Goal: Transaction & Acquisition: Purchase product/service

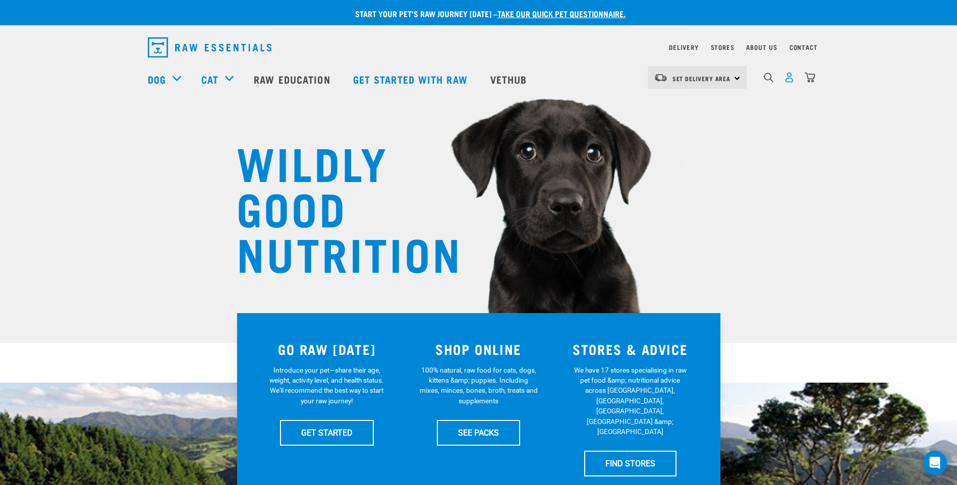
click at [792, 79] on img "dropdown navigation" at bounding box center [789, 77] width 11 height 11
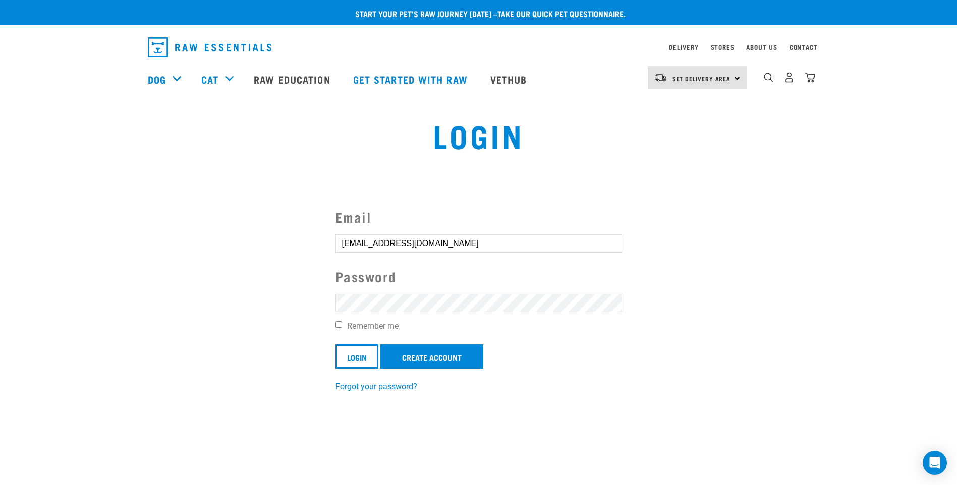
click at [336, 345] on input "Login" at bounding box center [357, 357] width 43 height 24
click at [360, 359] on input "Login" at bounding box center [357, 357] width 43 height 24
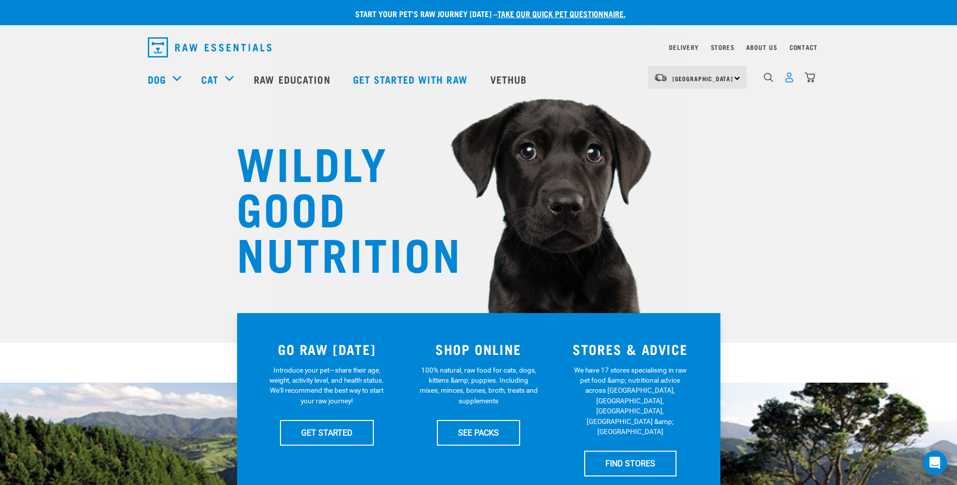
click at [788, 79] on img "dropdown navigation" at bounding box center [789, 77] width 11 height 11
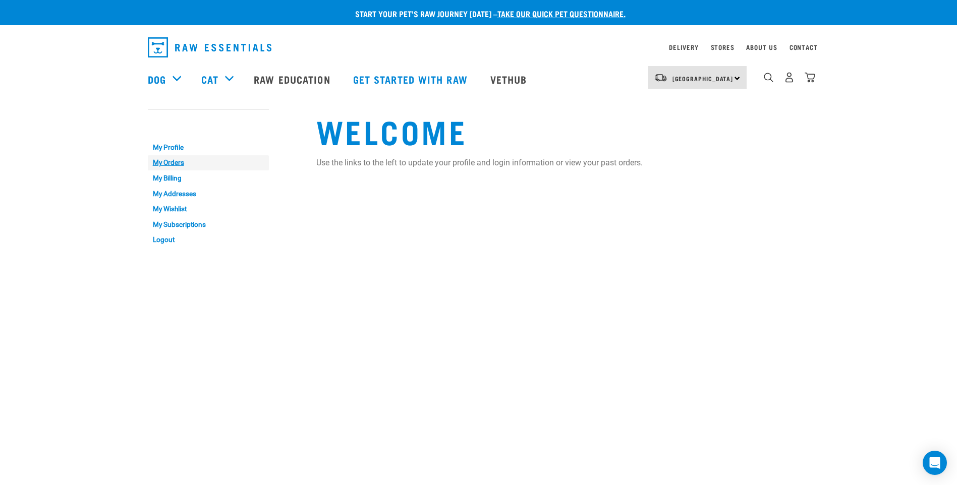
click at [167, 162] on link "My Orders" at bounding box center [208, 163] width 121 height 16
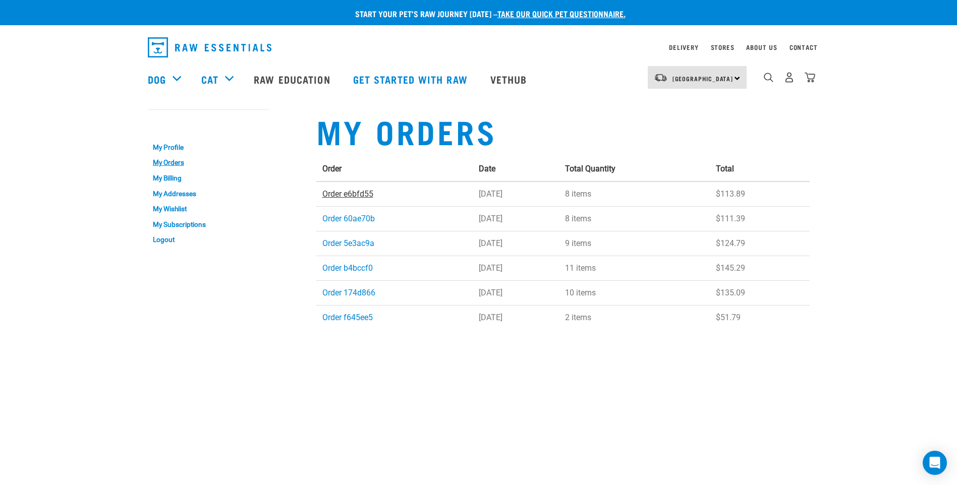
click at [350, 195] on link "Order e6bfd55" at bounding box center [347, 194] width 51 height 10
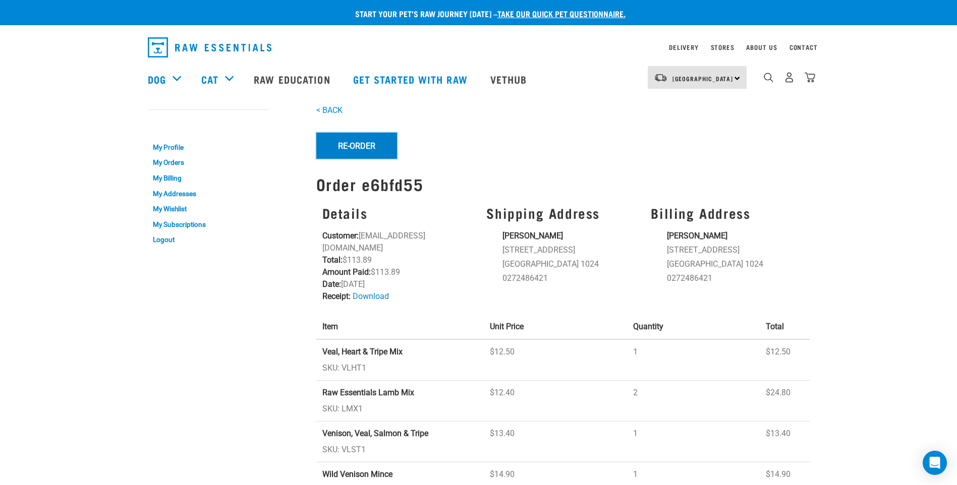
click at [340, 139] on button "Re-Order" at bounding box center [356, 146] width 81 height 26
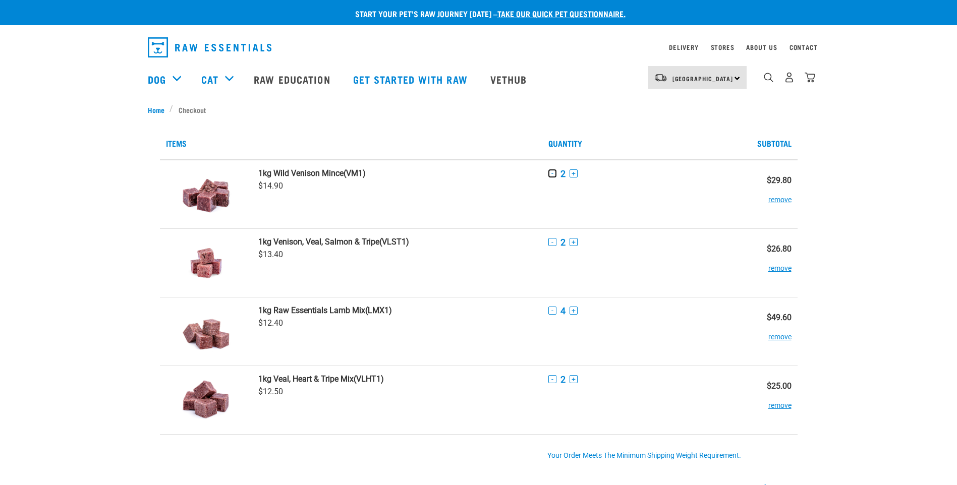
click at [552, 174] on button "-" at bounding box center [552, 174] width 8 height 8
click at [553, 242] on button "-" at bounding box center [552, 242] width 8 height 8
click at [552, 314] on button "-" at bounding box center [552, 311] width 8 height 8
click at [553, 379] on button "-" at bounding box center [552, 379] width 8 height 8
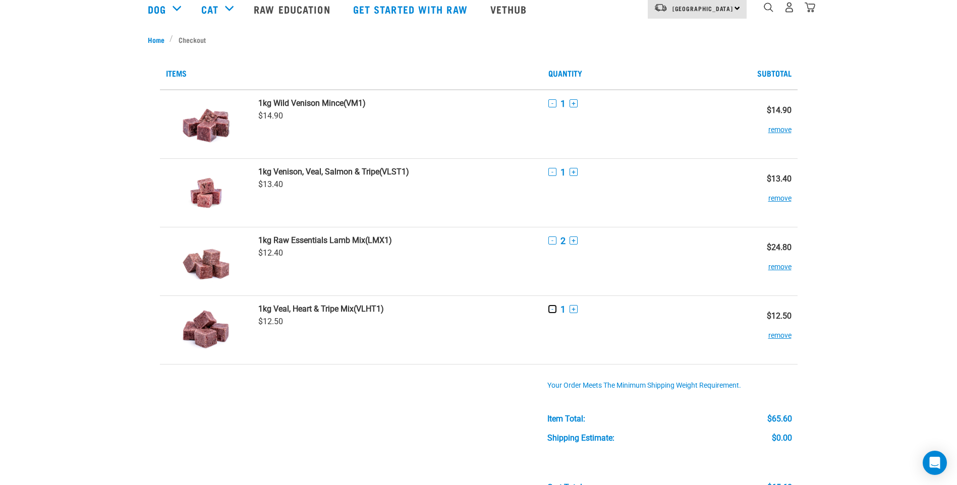
scroll to position [151, 0]
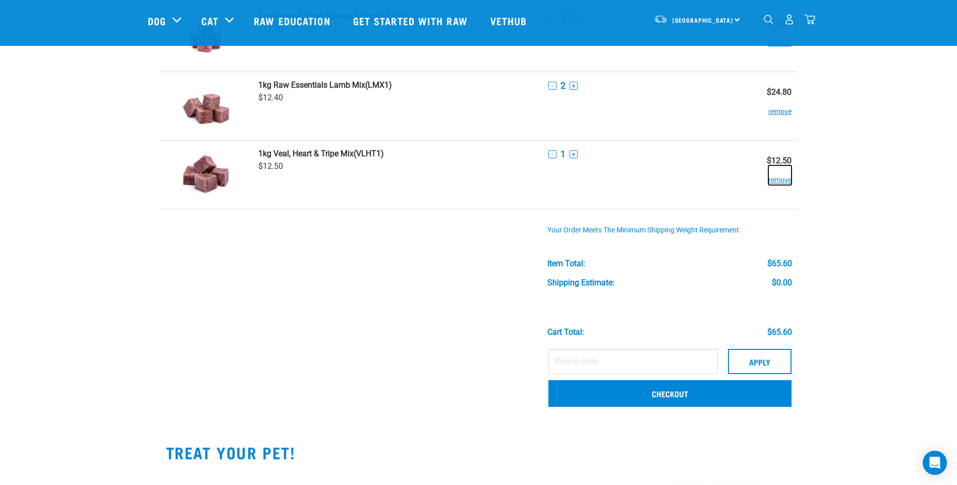
click at [779, 182] on button "remove" at bounding box center [779, 176] width 23 height 20
click at [778, 110] on button "remove" at bounding box center [779, 107] width 23 height 20
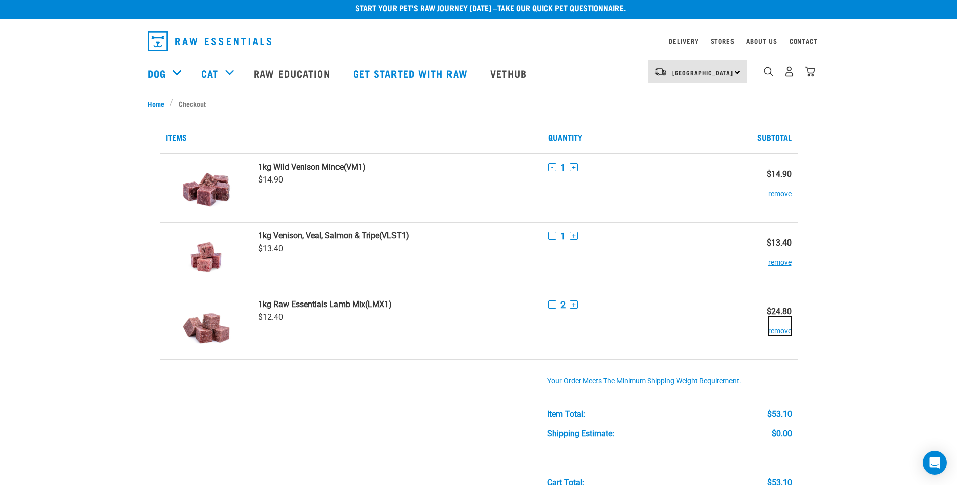
scroll to position [0, 0]
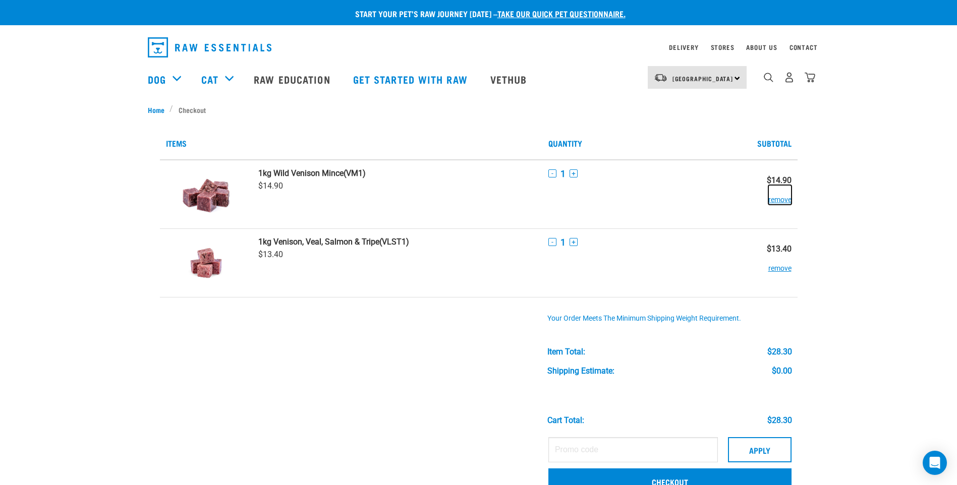
click at [787, 201] on button "remove" at bounding box center [779, 195] width 23 height 20
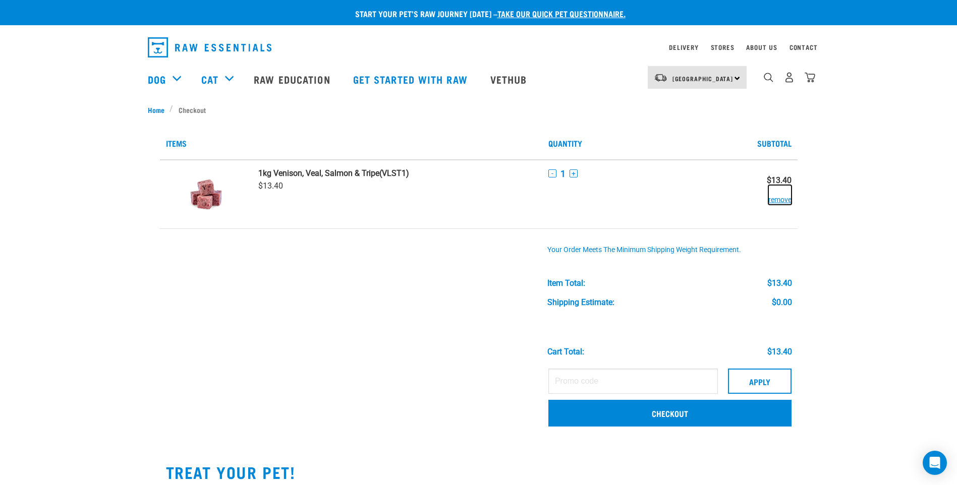
click at [772, 201] on button "remove" at bounding box center [779, 195] width 23 height 20
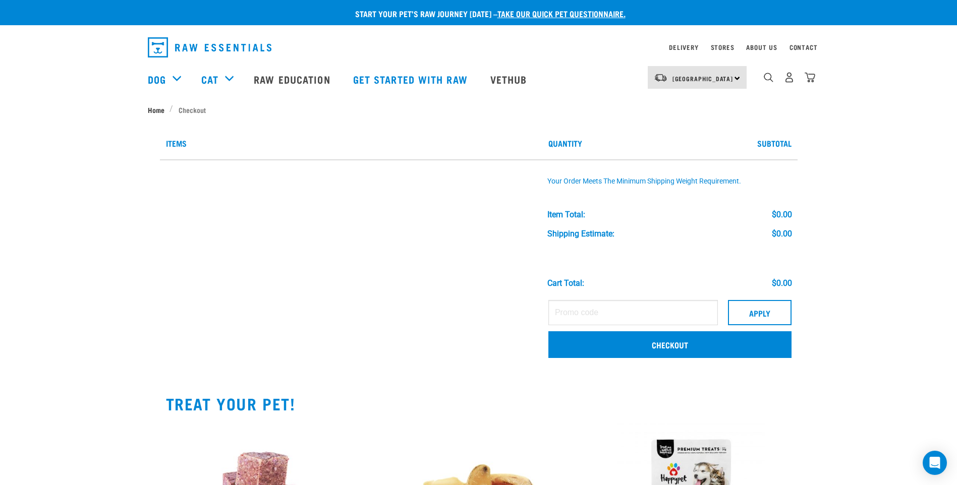
click at [153, 107] on link "Home" at bounding box center [159, 109] width 22 height 11
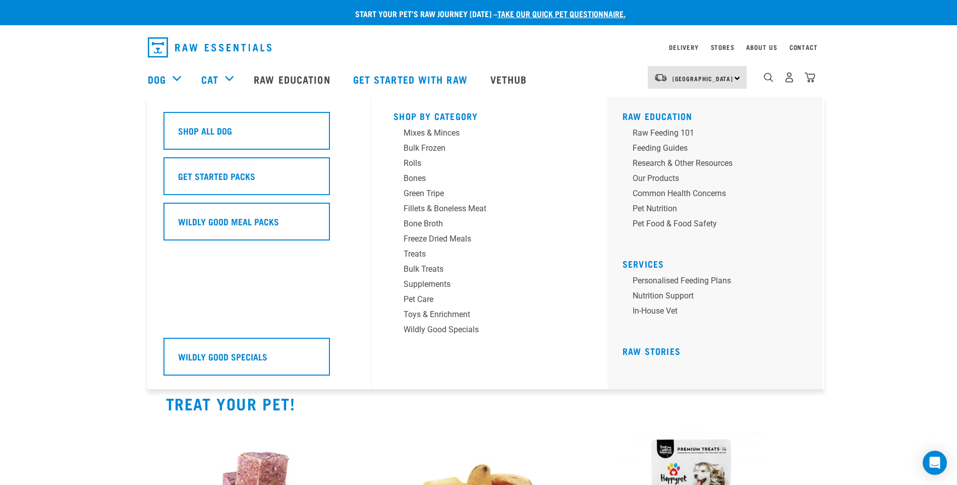
click at [172, 79] on div "Dog" at bounding box center [169, 79] width 43 height 40
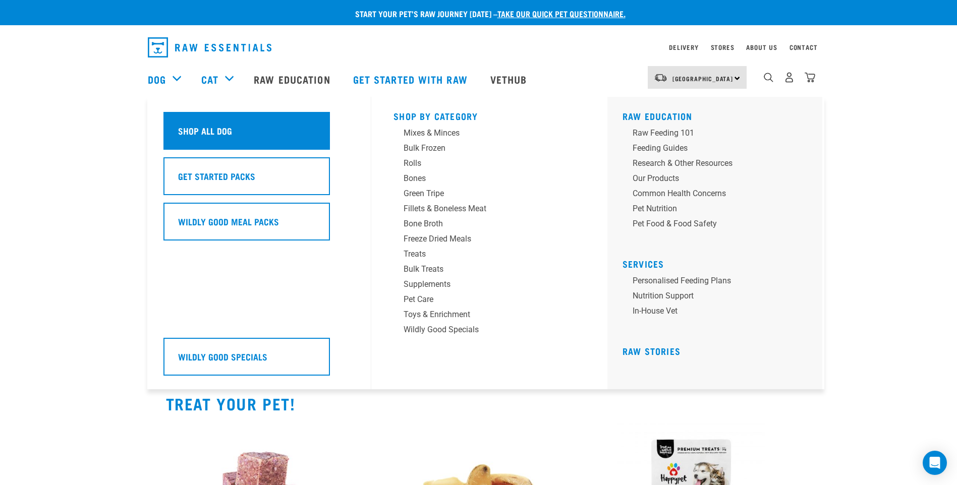
click at [226, 131] on h5 "Shop All Dog" at bounding box center [205, 130] width 54 height 13
click at [202, 130] on h5 "Shop All Dog" at bounding box center [205, 130] width 54 height 13
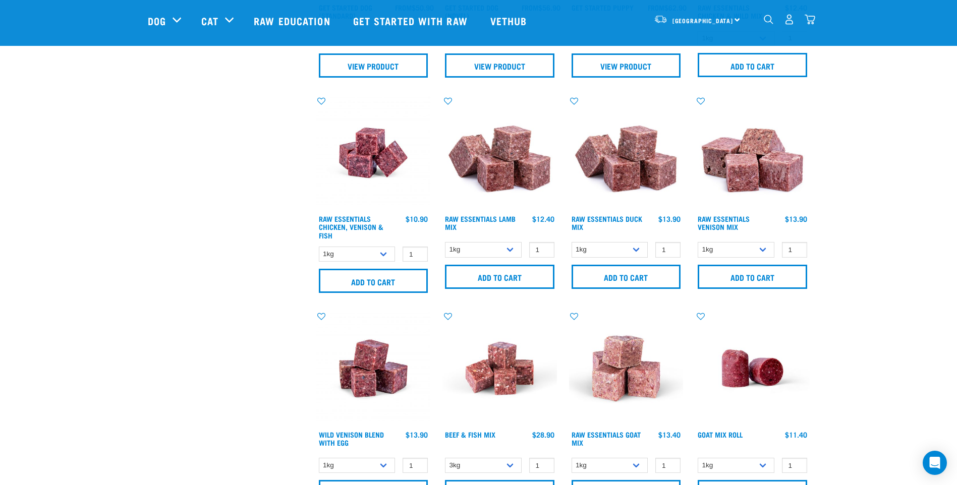
scroll to position [404, 0]
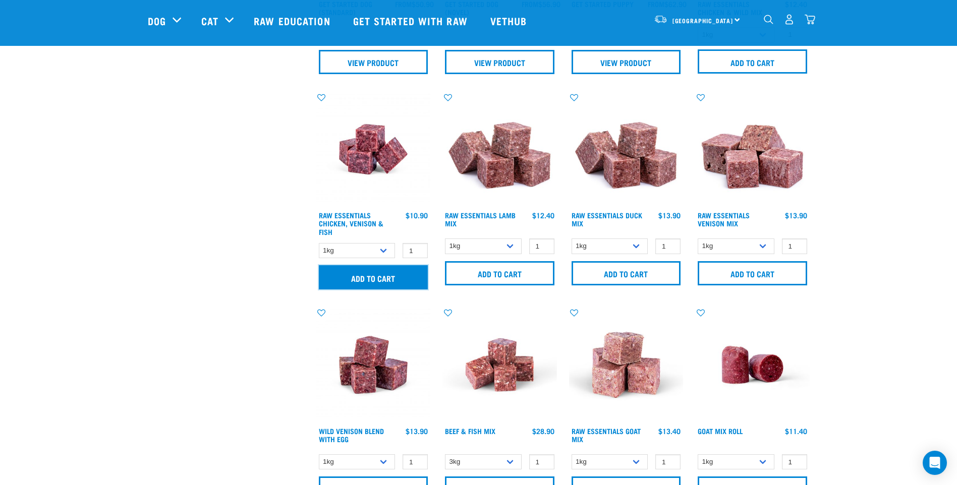
click at [391, 278] on input "Add to cart" at bounding box center [373, 277] width 109 height 24
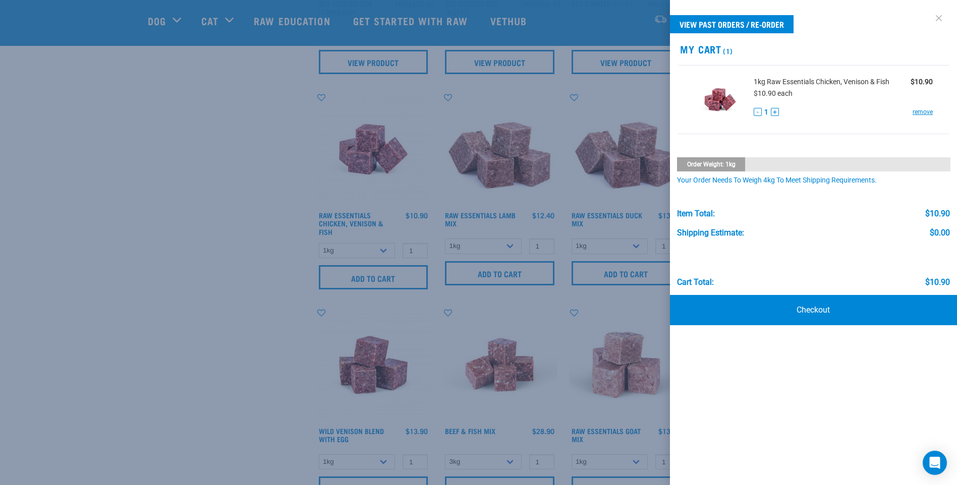
click at [940, 17] on link at bounding box center [939, 18] width 16 height 16
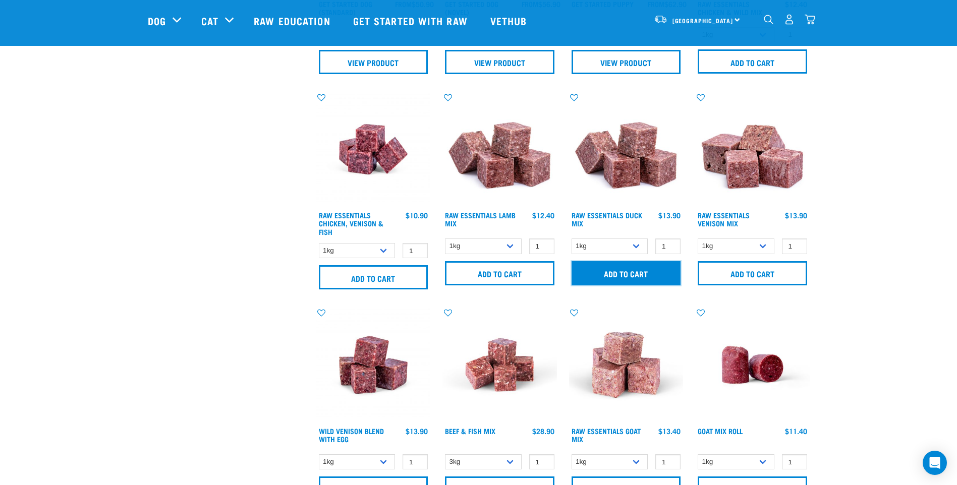
click at [646, 270] on input "Add to cart" at bounding box center [626, 273] width 109 height 24
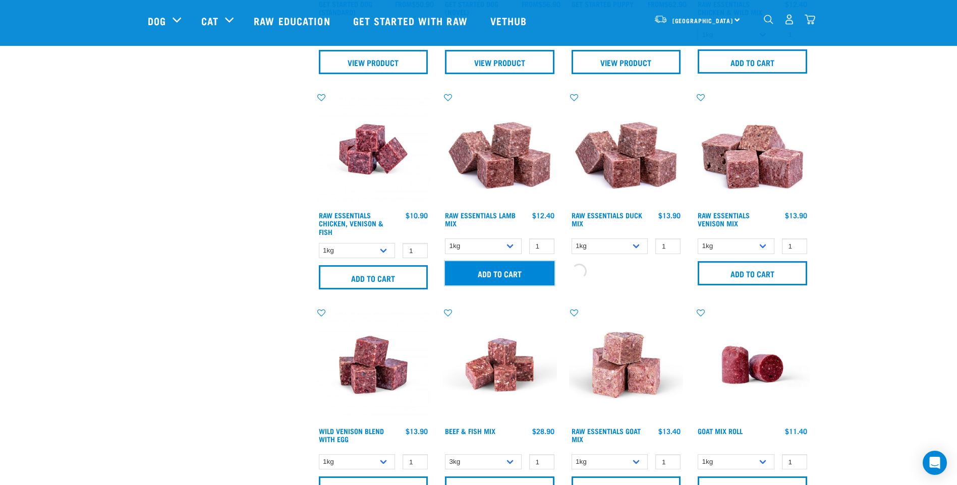
click at [483, 272] on input "Add to cart" at bounding box center [499, 273] width 109 height 24
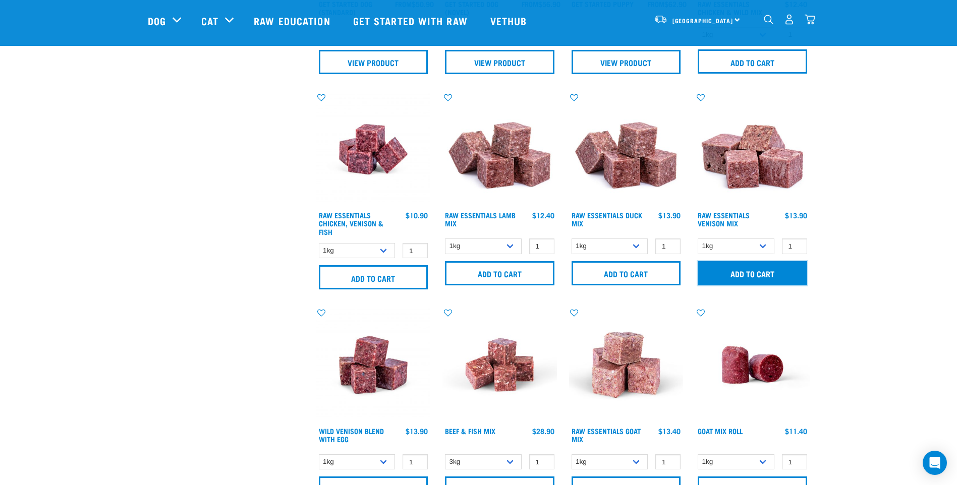
click at [765, 268] on input "Add to cart" at bounding box center [752, 273] width 109 height 24
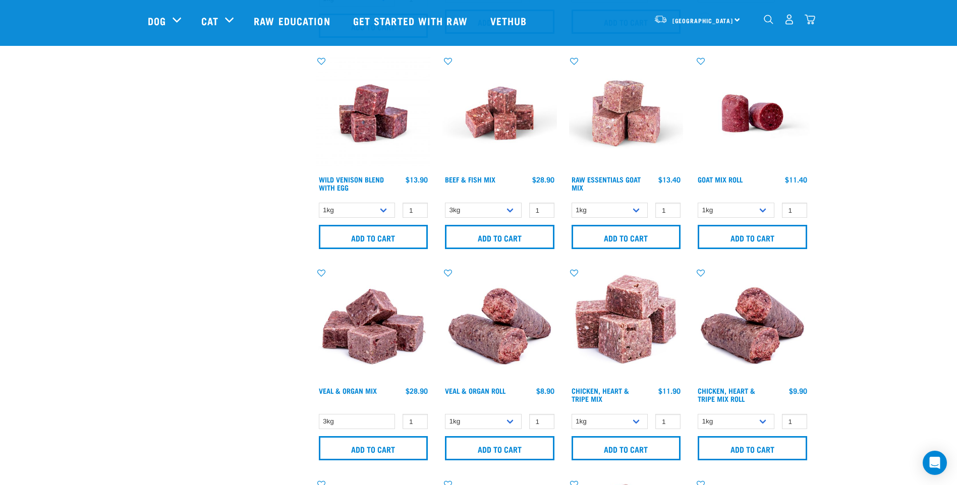
scroll to position [656, 0]
click at [618, 234] on input "Add to cart" at bounding box center [626, 237] width 109 height 24
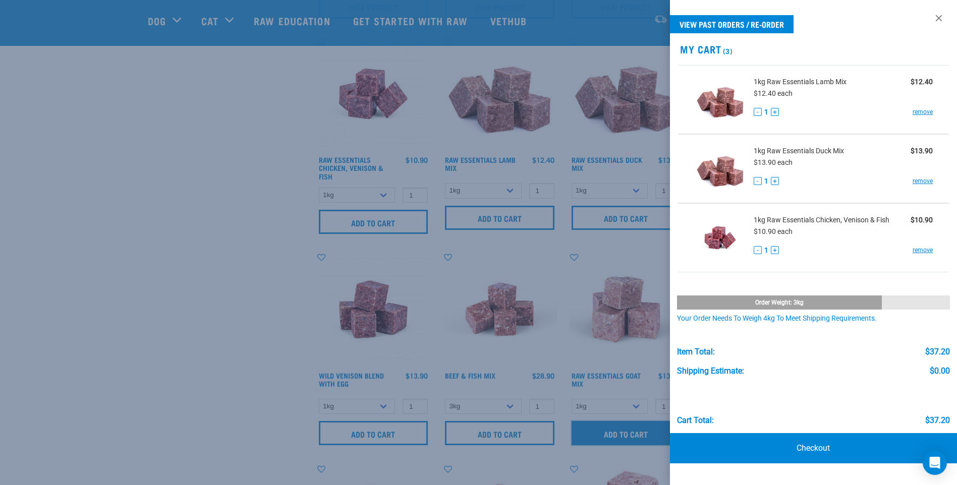
scroll to position [457, 0]
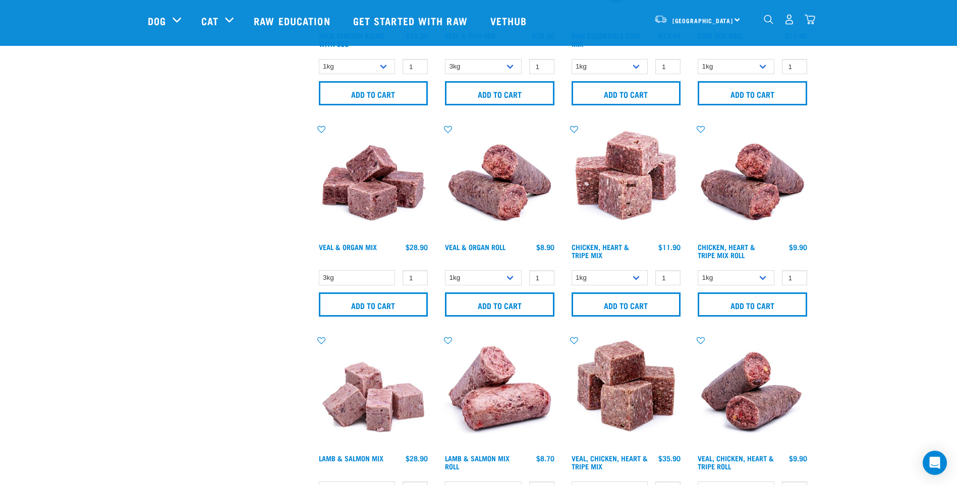
scroll to position [810, 0]
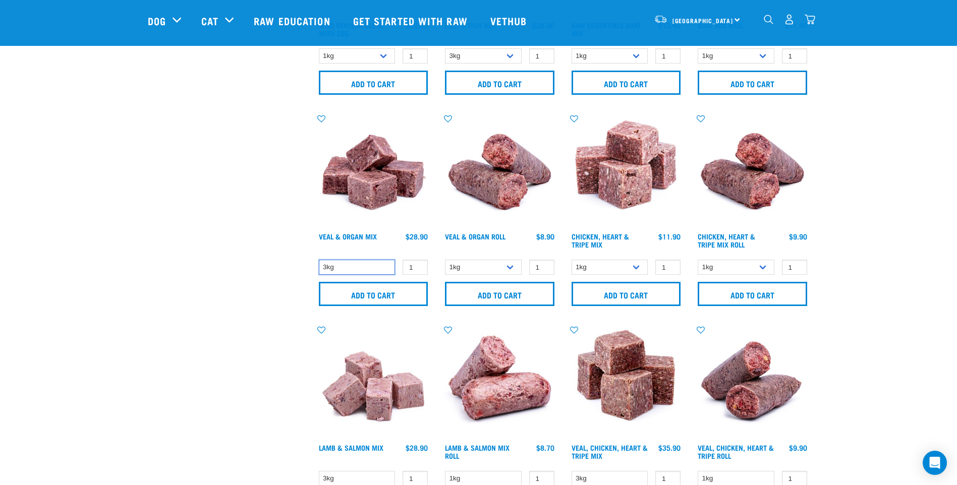
click at [394, 266] on select "3kg" at bounding box center [357, 268] width 77 height 16
click at [384, 266] on select "3kg" at bounding box center [357, 268] width 77 height 16
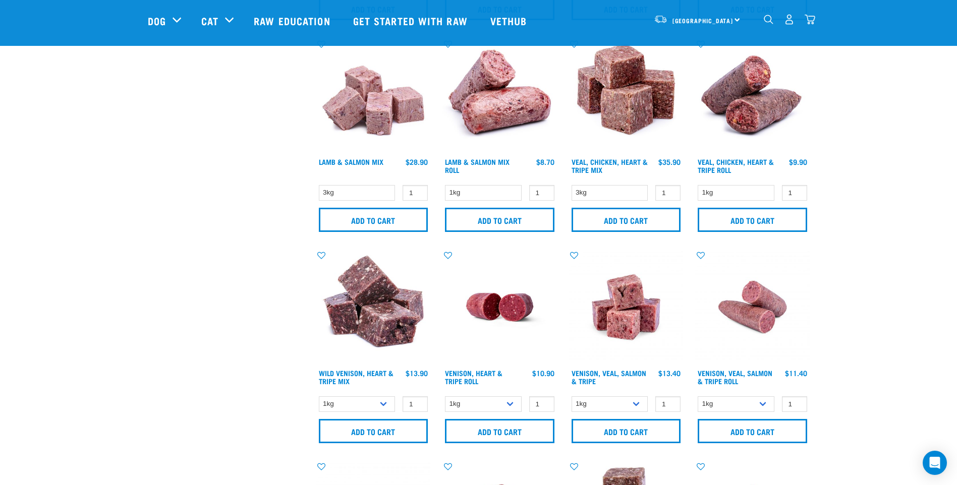
scroll to position [1113, 0]
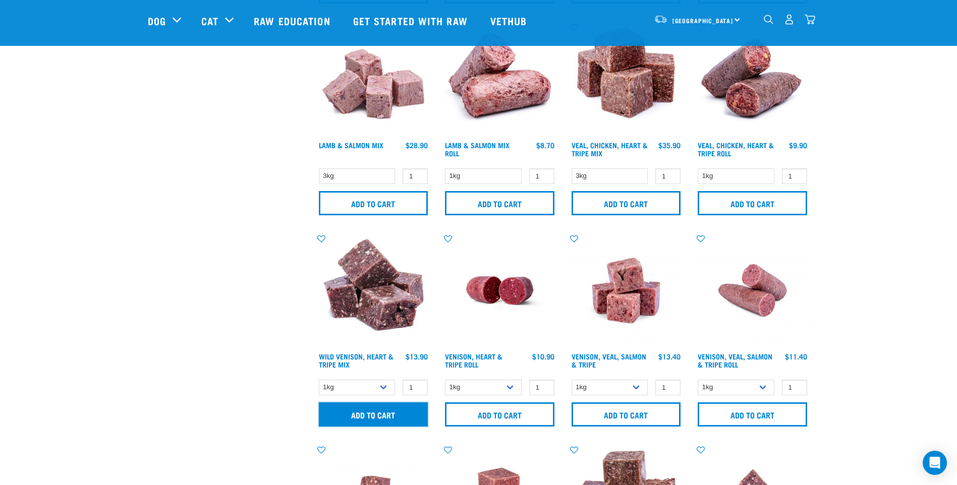
click at [386, 410] on input "Add to cart" at bounding box center [373, 415] width 109 height 24
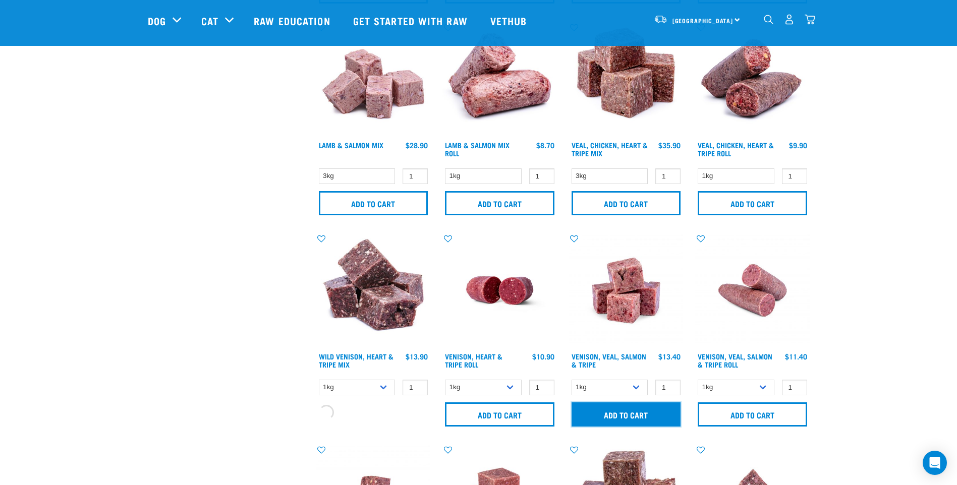
click at [620, 411] on input "Add to cart" at bounding box center [626, 415] width 109 height 24
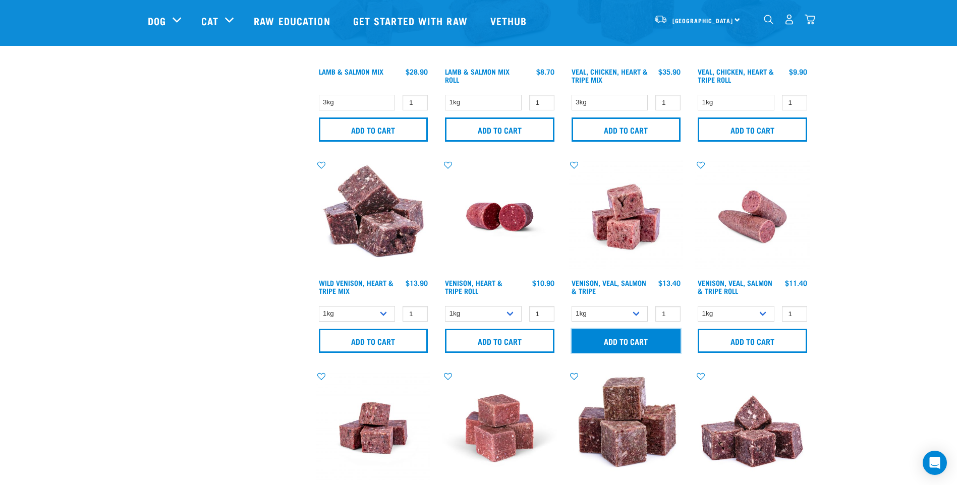
scroll to position [1163, 0]
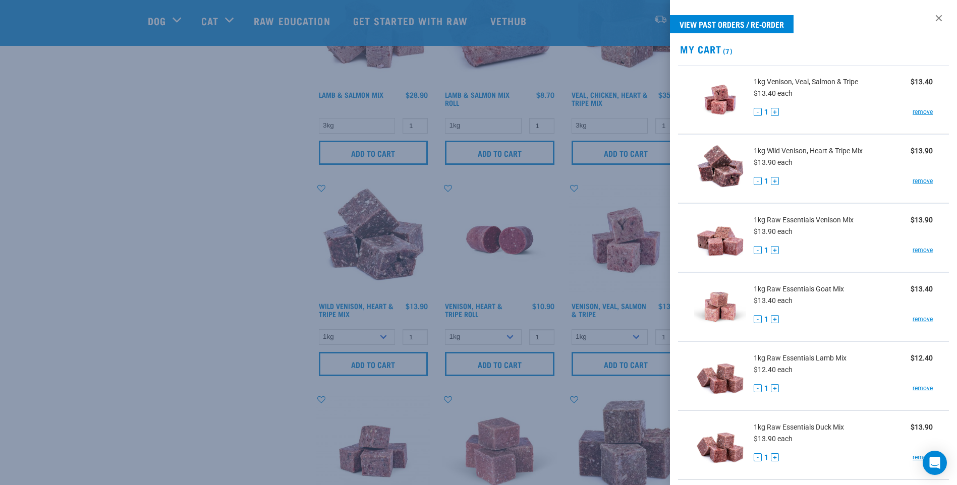
click at [793, 23] on div at bounding box center [478, 242] width 957 height 485
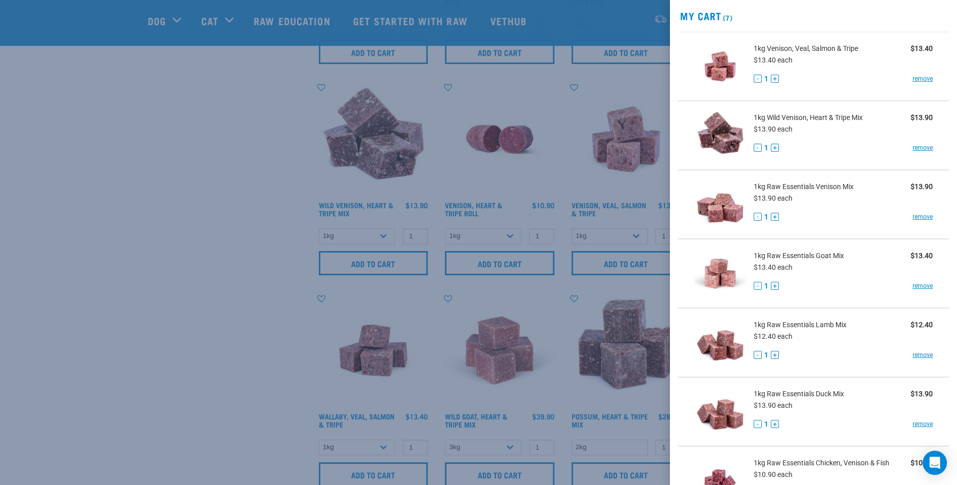
scroll to position [101, 0]
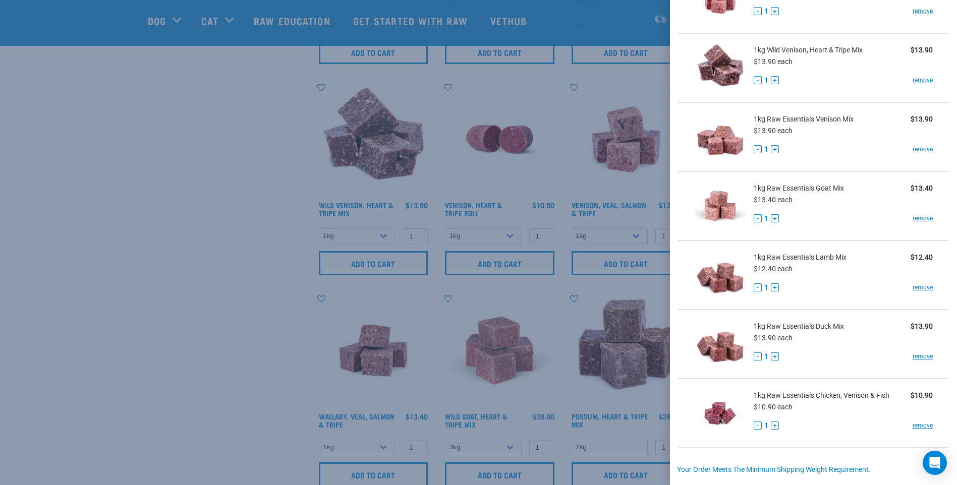
click at [273, 95] on div at bounding box center [478, 242] width 957 height 485
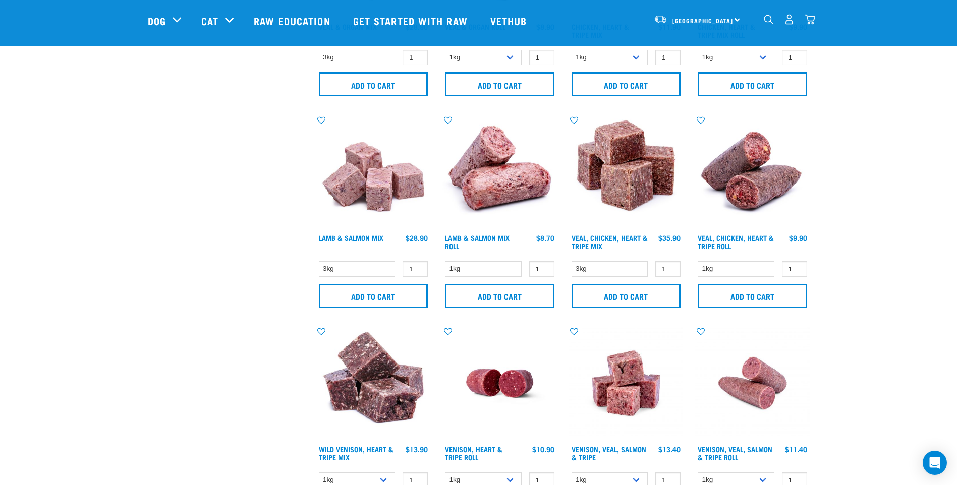
scroll to position [1012, 0]
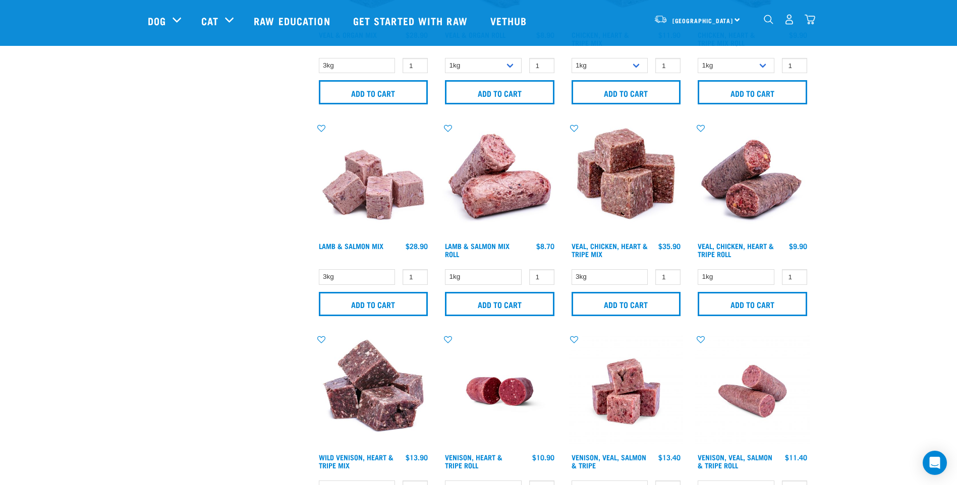
click at [774, 24] on img "dropdown navigation" at bounding box center [769, 20] width 10 height 10
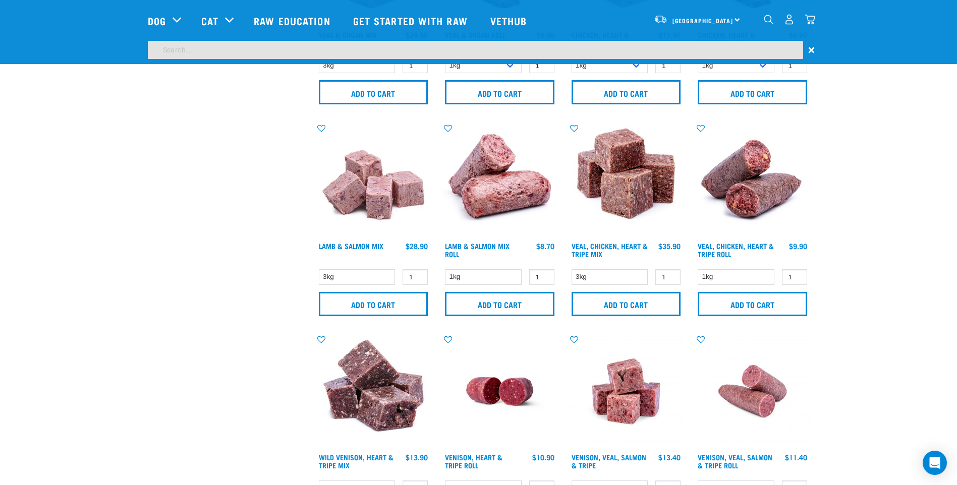
scroll to position [981, 0]
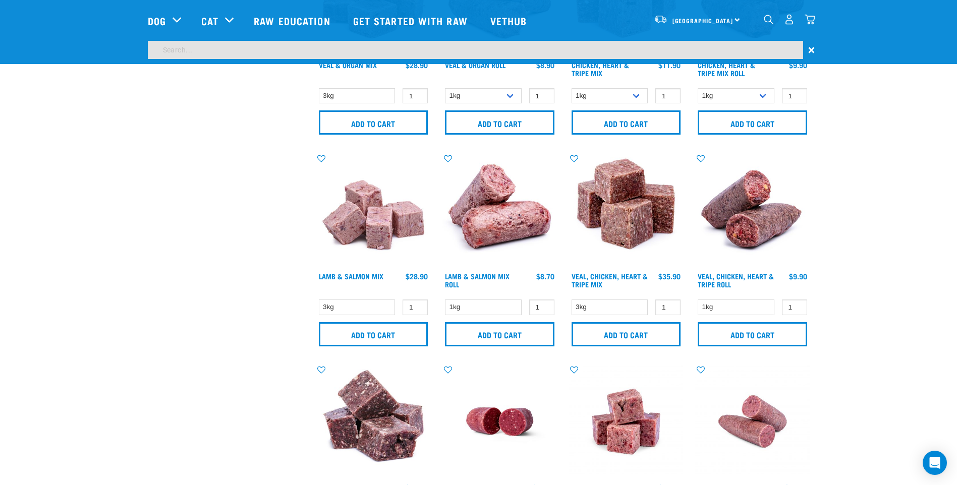
click at [637, 51] on input "search" at bounding box center [475, 50] width 655 height 18
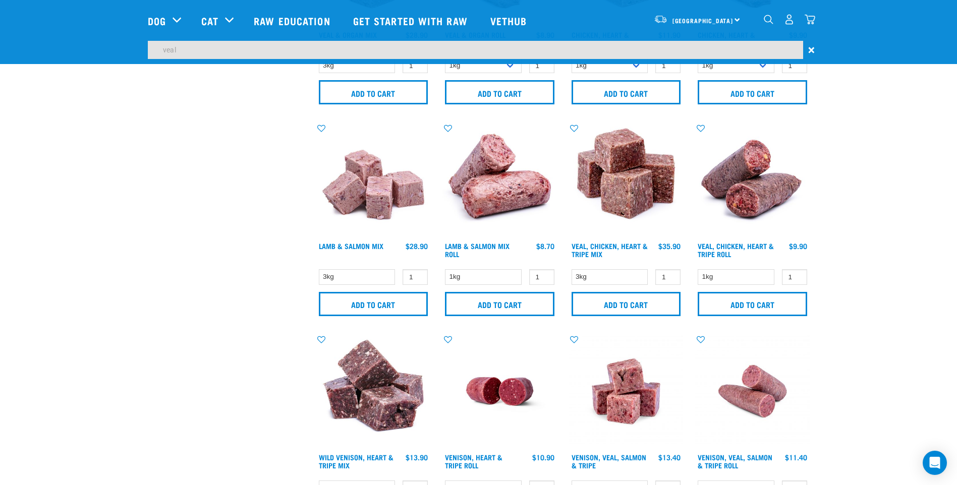
type input "veal"
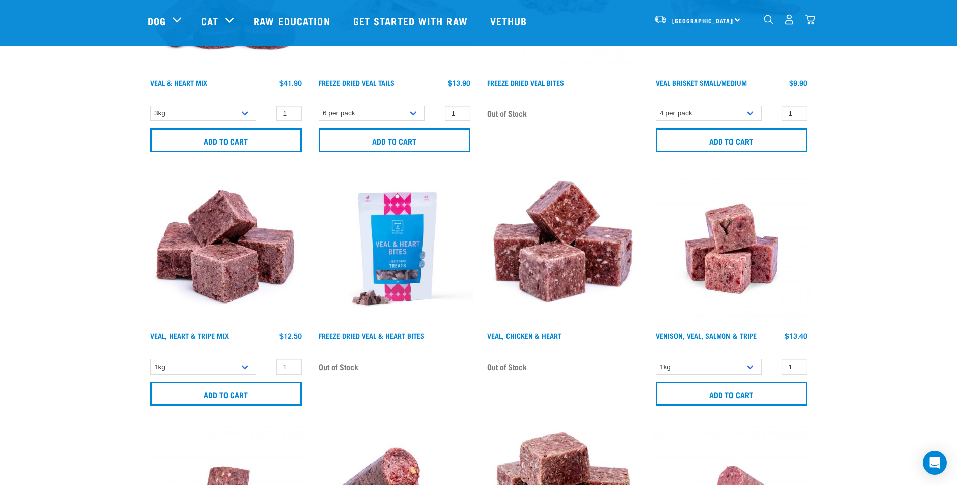
scroll to position [1009, 0]
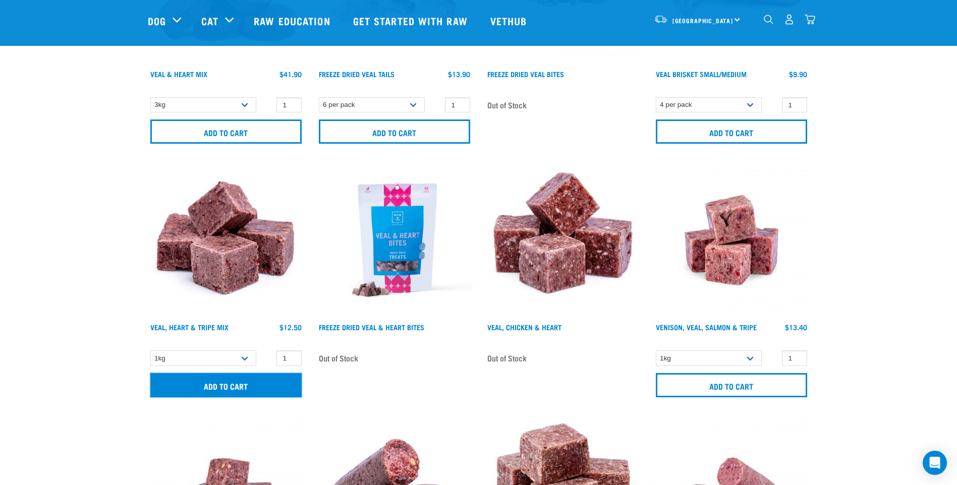
click at [255, 380] on input "Add to cart" at bounding box center [225, 385] width 151 height 24
click at [809, 18] on img "dropdown navigation" at bounding box center [810, 19] width 11 height 11
click at [810, 18] on img "dropdown navigation" at bounding box center [810, 19] width 11 height 11
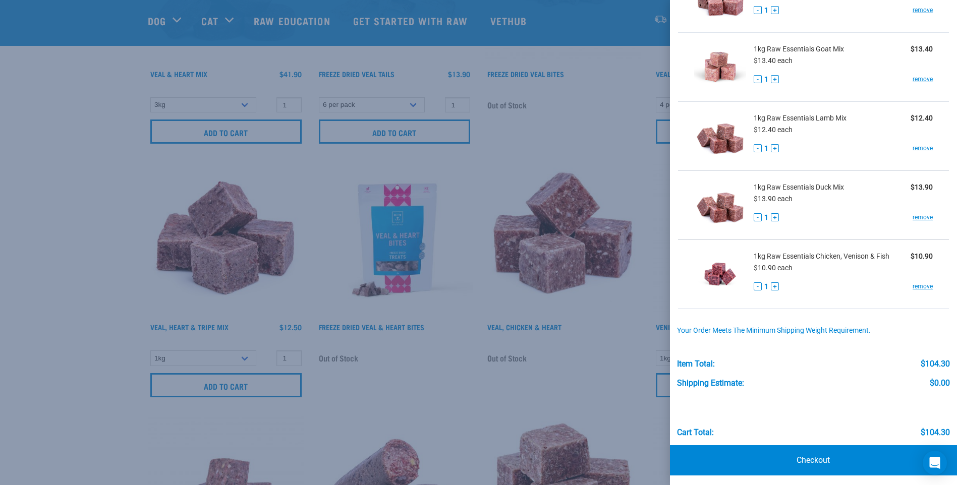
scroll to position [312, 0]
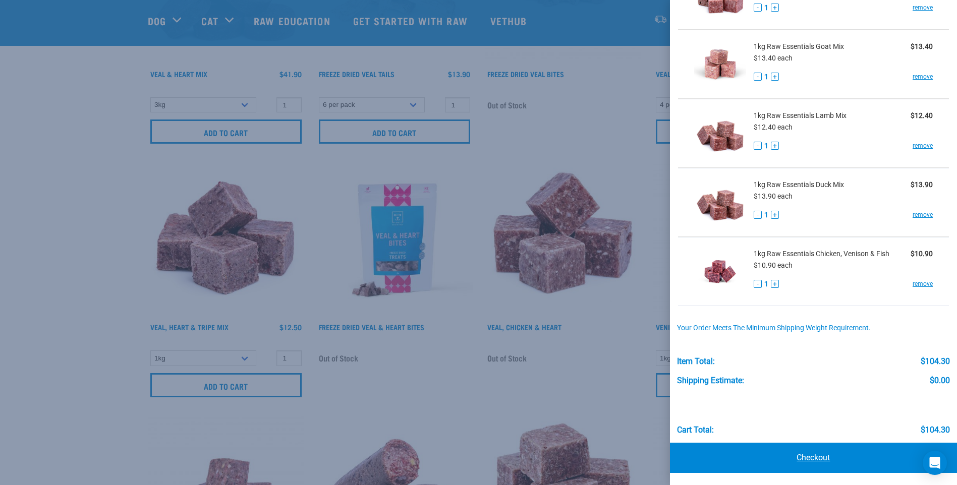
click at [818, 458] on link "Checkout" at bounding box center [813, 458] width 287 height 30
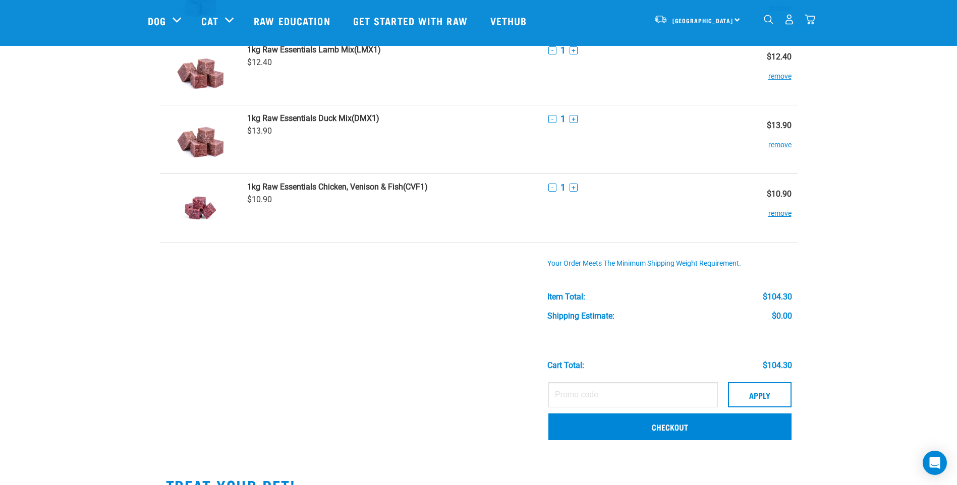
scroll to position [454, 0]
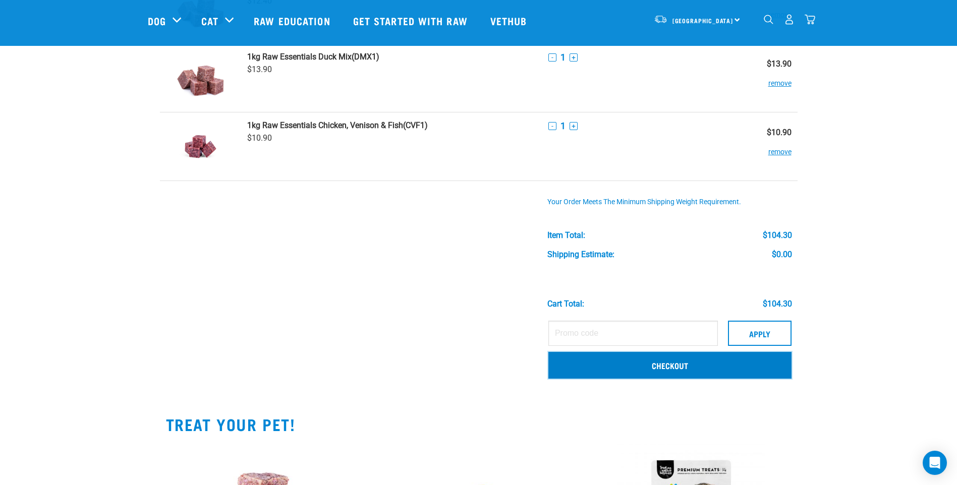
click at [605, 360] on link "Checkout" at bounding box center [669, 365] width 243 height 26
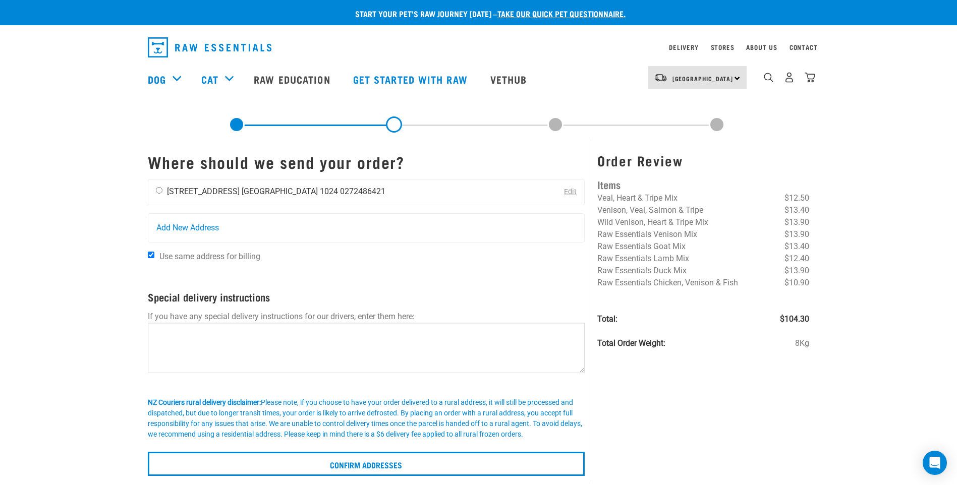
click at [160, 190] on input "radio" at bounding box center [159, 190] width 7 height 7
radio input "true"
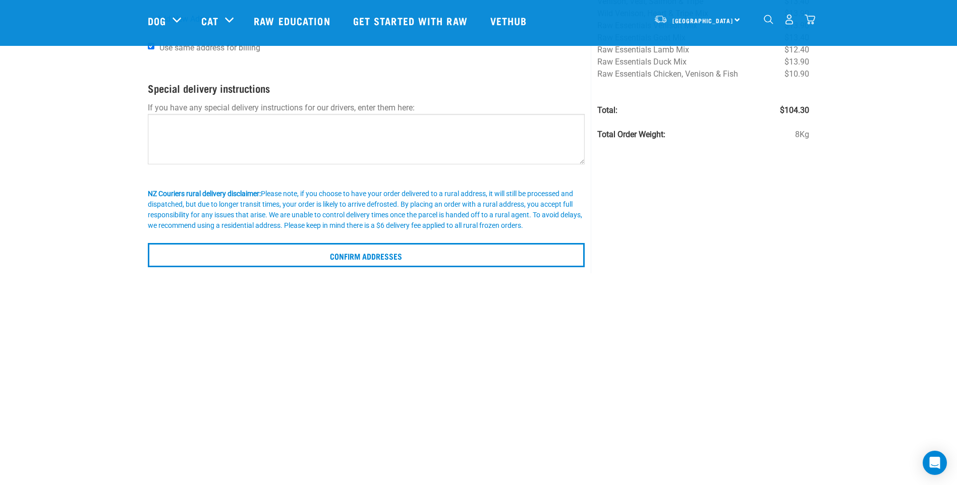
scroll to position [202, 0]
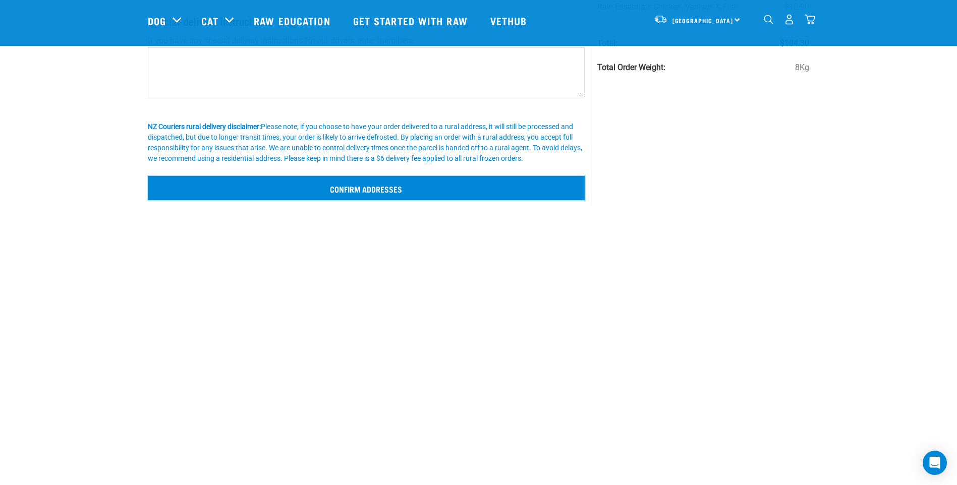
click at [284, 183] on input "Confirm addresses" at bounding box center [366, 188] width 437 height 24
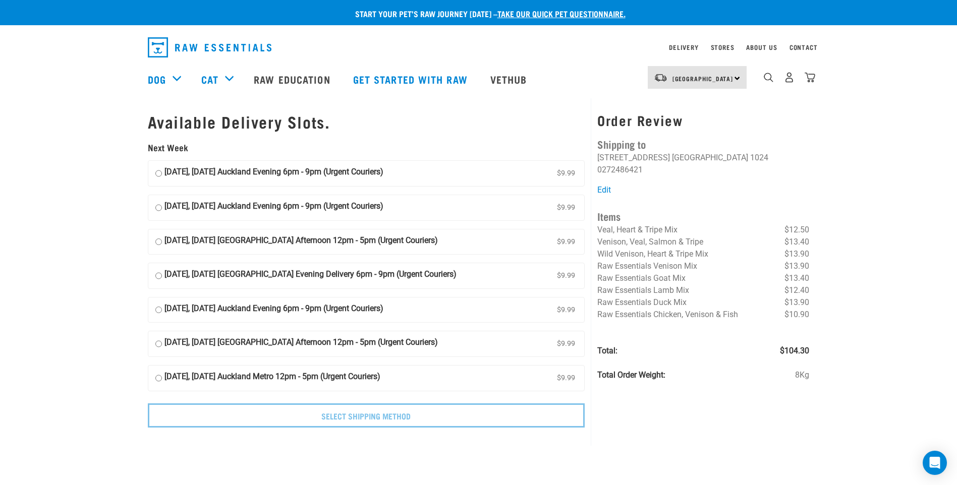
click at [157, 208] on input "[DATE], [DATE] Auckland Evening 6pm - 9pm (Urgent Couriers) $9.99" at bounding box center [158, 207] width 7 height 15
radio input "true"
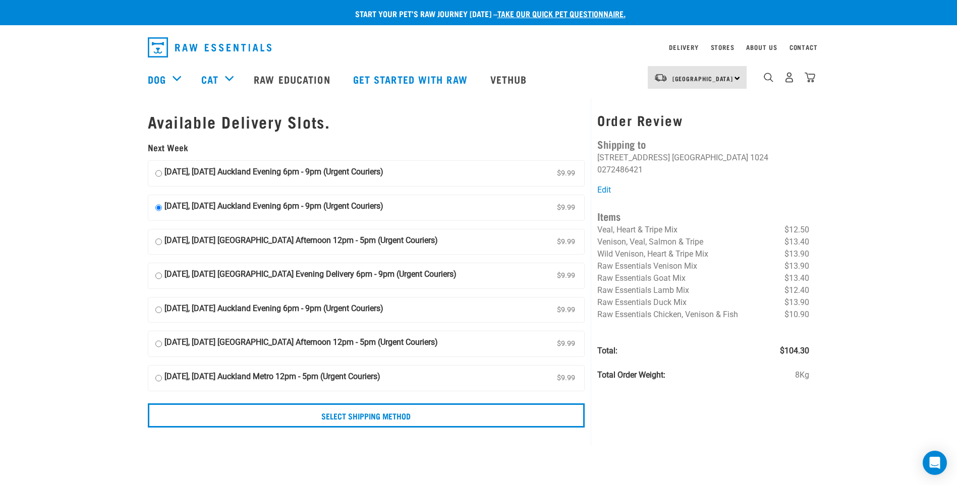
click at [159, 208] on input "[DATE], [DATE] Auckland Evening 6pm - 9pm (Urgent Couriers) $9.99" at bounding box center [158, 207] width 7 height 15
click at [158, 174] on input "18 August, Monday Auckland Evening 6pm - 9pm (Urgent Couriers) $9.99" at bounding box center [158, 173] width 7 height 15
radio input "true"
click at [159, 207] on input "19 August, Tuesday Auckland Evening 6pm - 9pm (Urgent Couriers) $9.99" at bounding box center [158, 207] width 7 height 15
radio input "true"
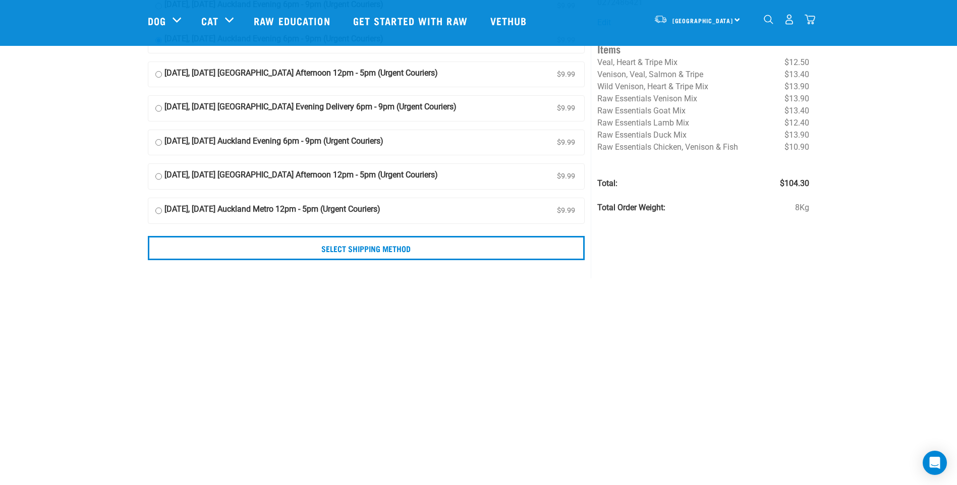
scroll to position [101, 0]
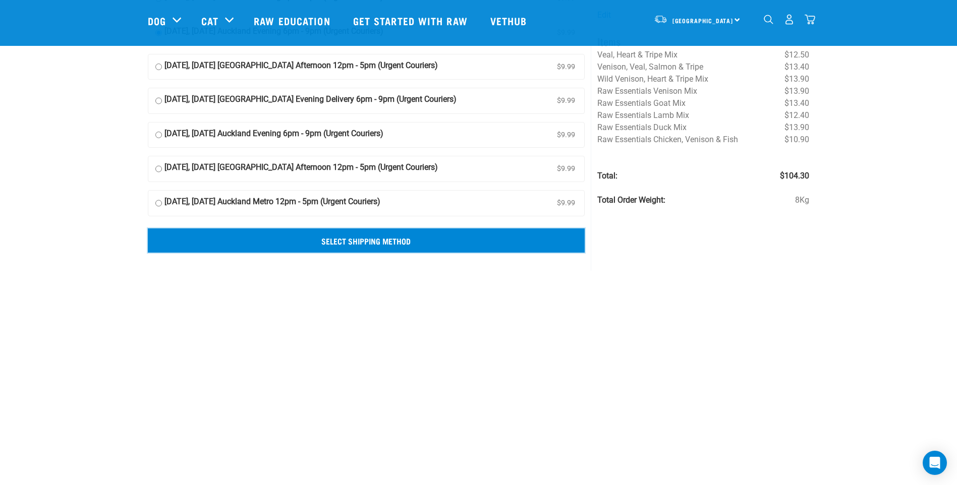
click at [387, 232] on input "Select Shipping Method" at bounding box center [366, 241] width 437 height 24
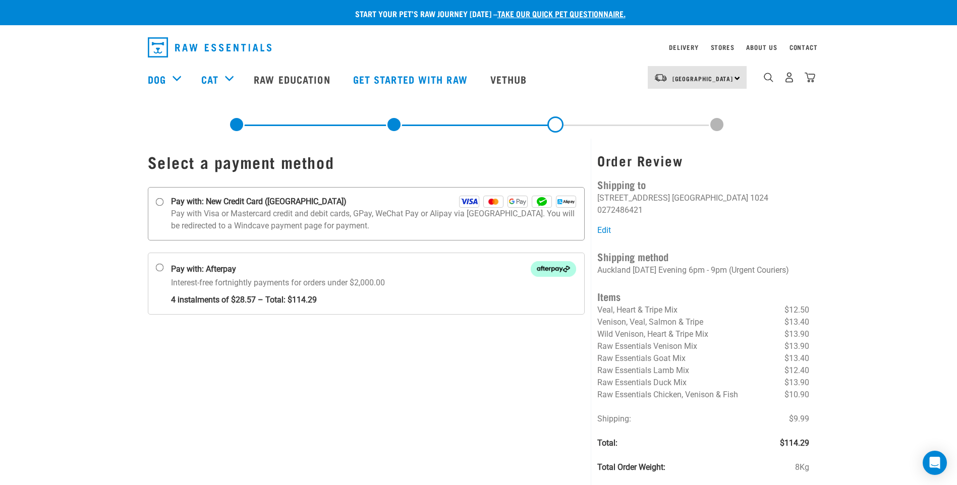
click at [161, 202] on input "Pay with: New Credit Card ([GEOGRAPHIC_DATA])" at bounding box center [159, 202] width 8 height 8
radio input "true"
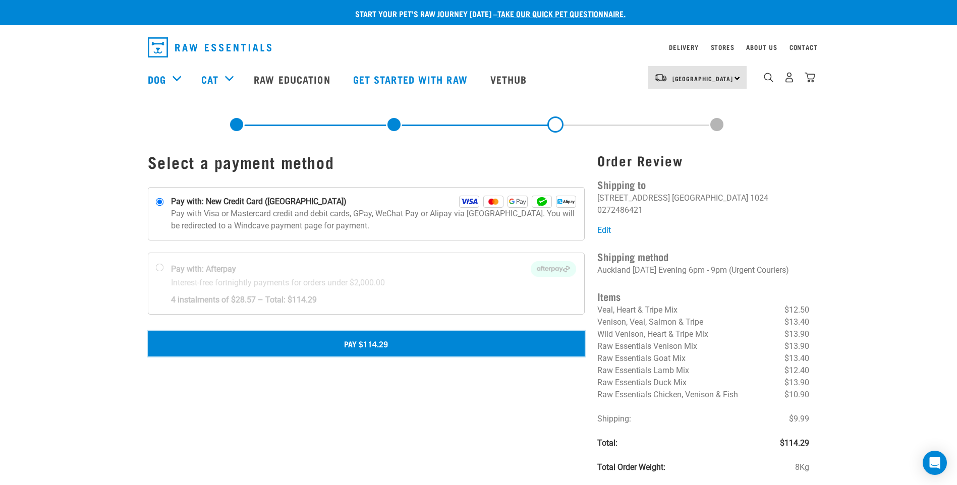
click at [292, 342] on button "Pay $114.29" at bounding box center [366, 343] width 437 height 25
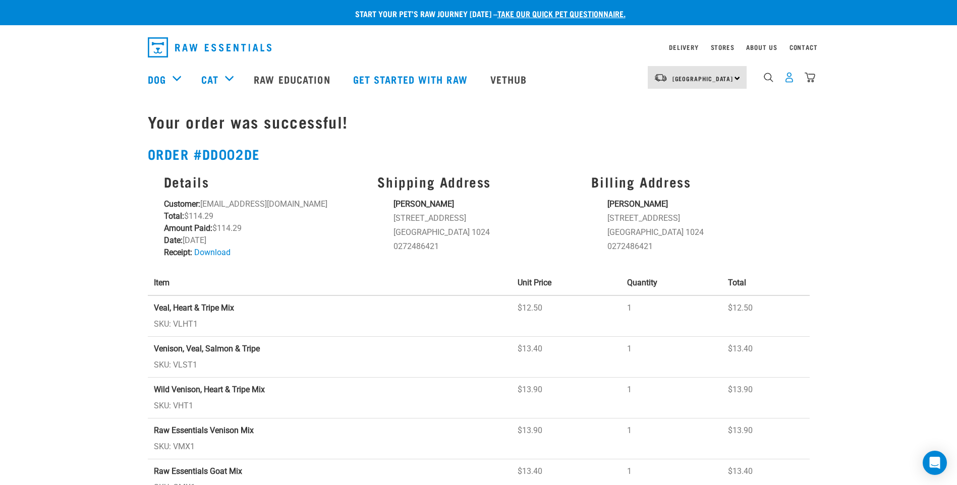
click at [788, 82] on img "dropdown navigation" at bounding box center [789, 77] width 11 height 11
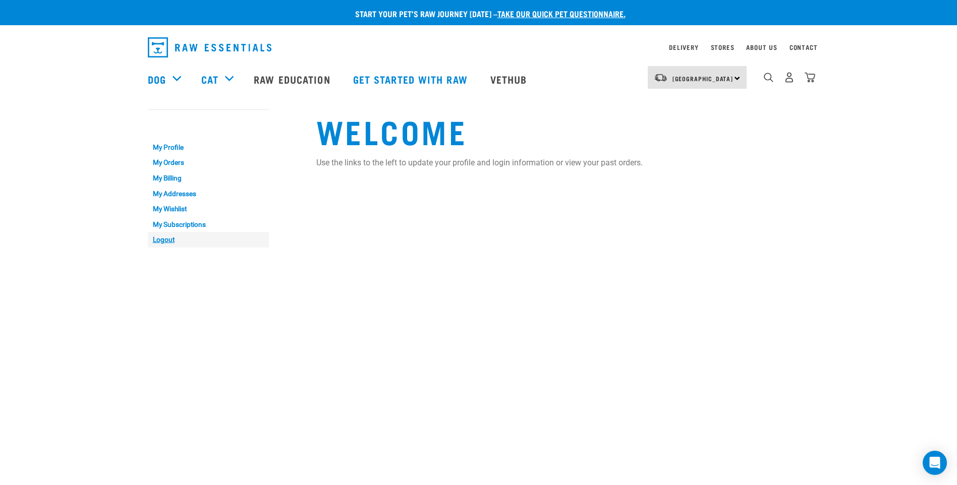
click at [159, 238] on link "Logout" at bounding box center [208, 240] width 121 height 16
